Goal: Task Accomplishment & Management: Manage account settings

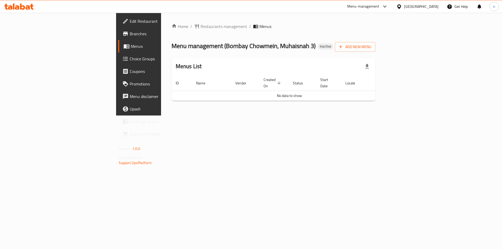
click at [130, 20] on span "Edit Restaurant" at bounding box center [163, 21] width 66 height 6
click at [371, 48] on span "Add New Menu" at bounding box center [355, 47] width 32 height 7
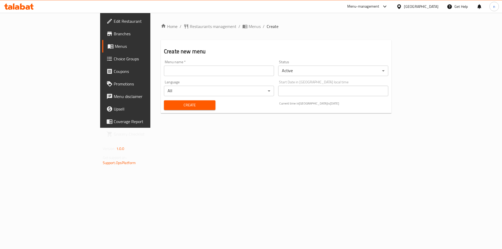
click at [184, 70] on input "text" at bounding box center [219, 71] width 110 height 10
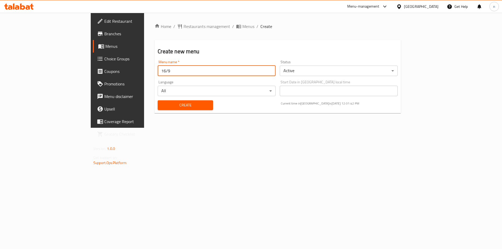
type input "16/9"
click at [174, 103] on span "Create" at bounding box center [185, 105] width 47 height 7
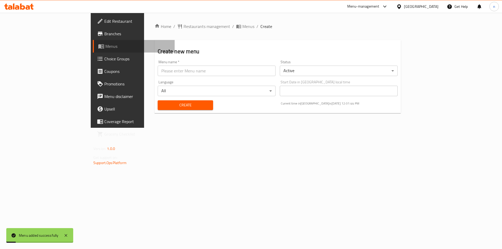
click at [105, 47] on span "Menus" at bounding box center [137, 46] width 65 height 6
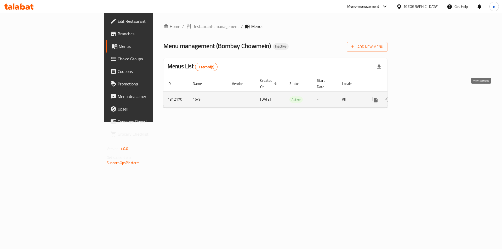
click at [416, 97] on icon "enhanced table" at bounding box center [413, 100] width 6 height 6
